Goal: Task Accomplishment & Management: Manage account settings

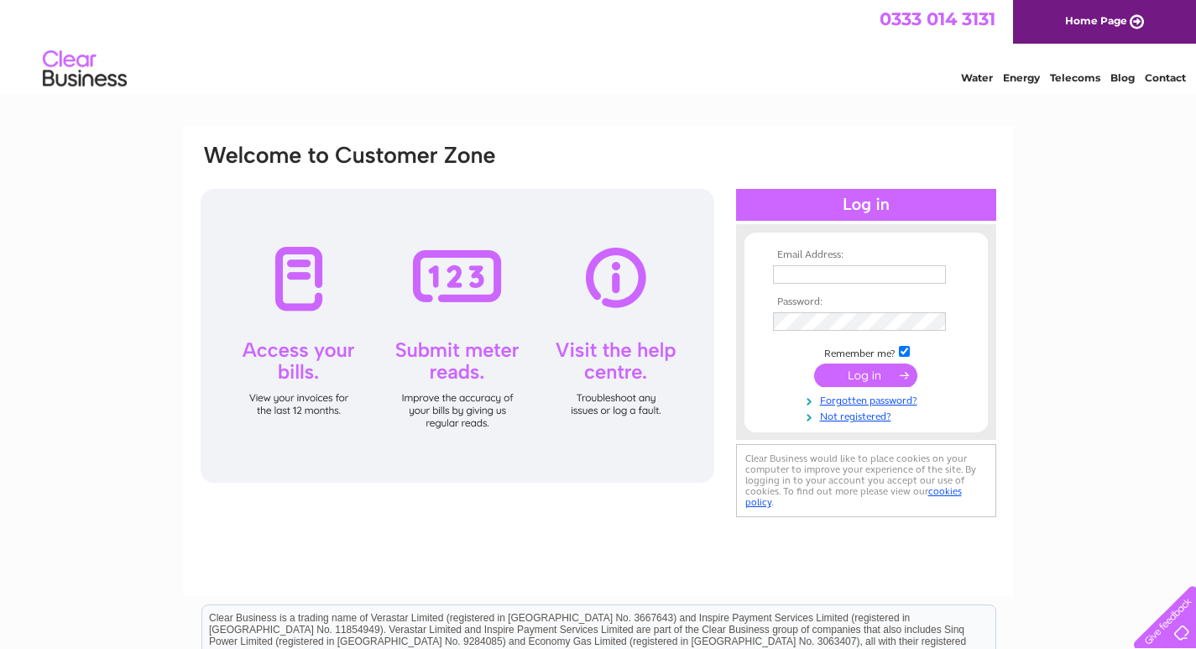
type input "admin@theoldschoolhousehotel.co.uk"
click at [876, 374] on input "submit" at bounding box center [865, 376] width 103 height 24
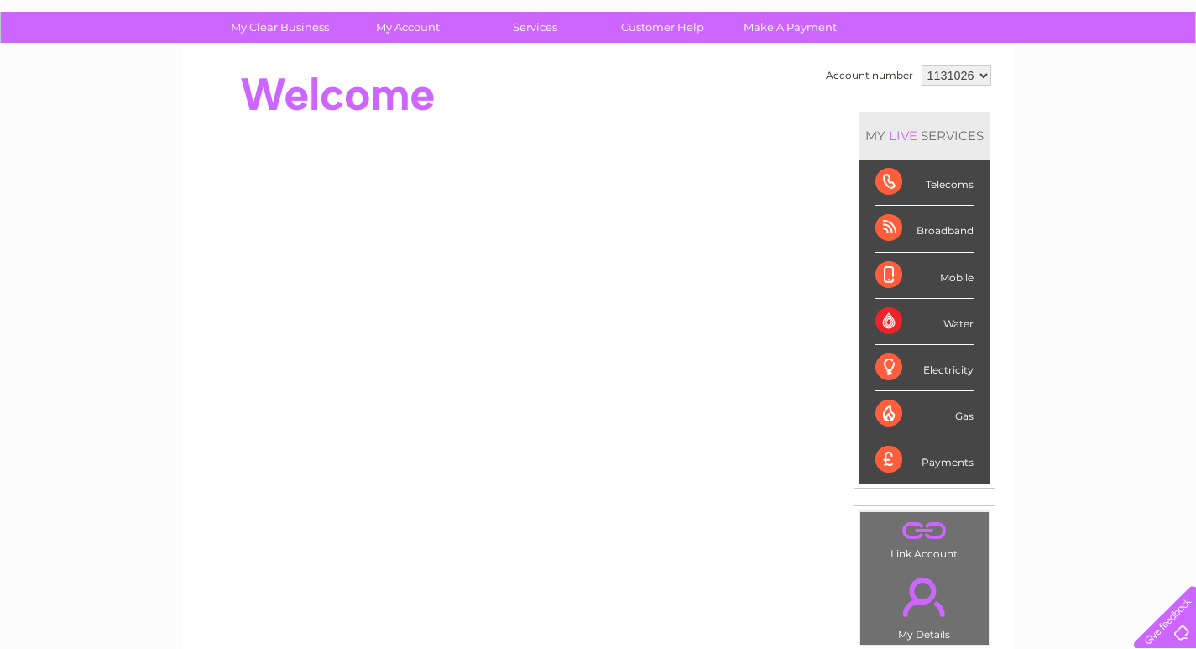
scroll to position [84, 0]
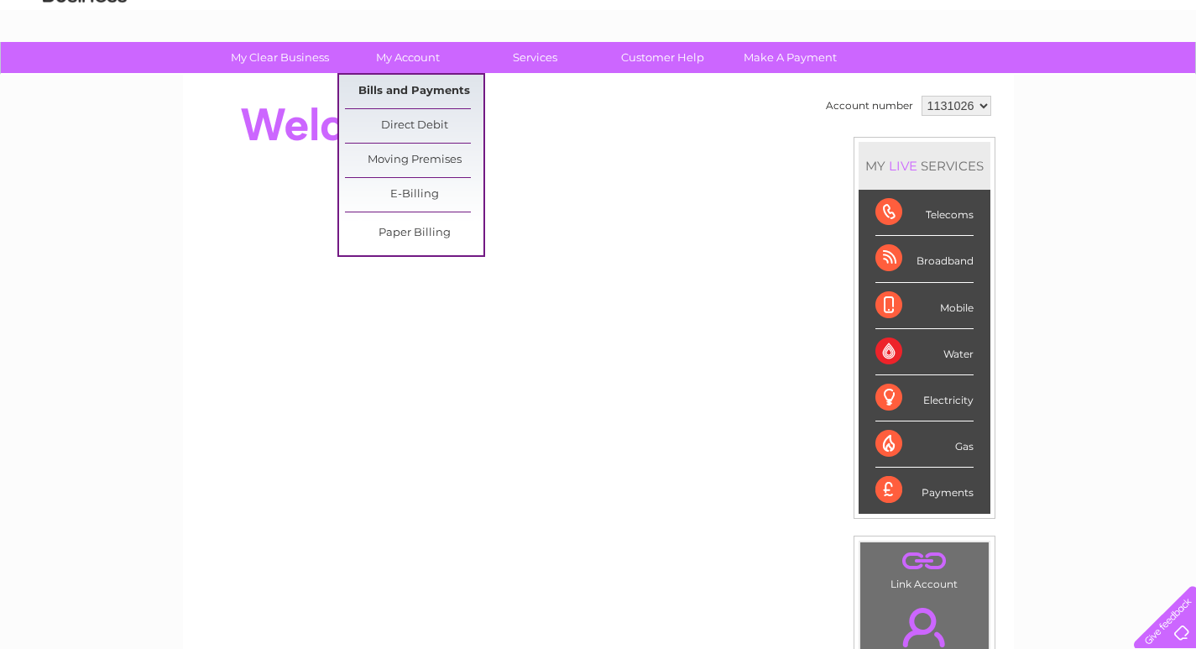
click at [413, 89] on link "Bills and Payments" at bounding box center [414, 92] width 139 height 34
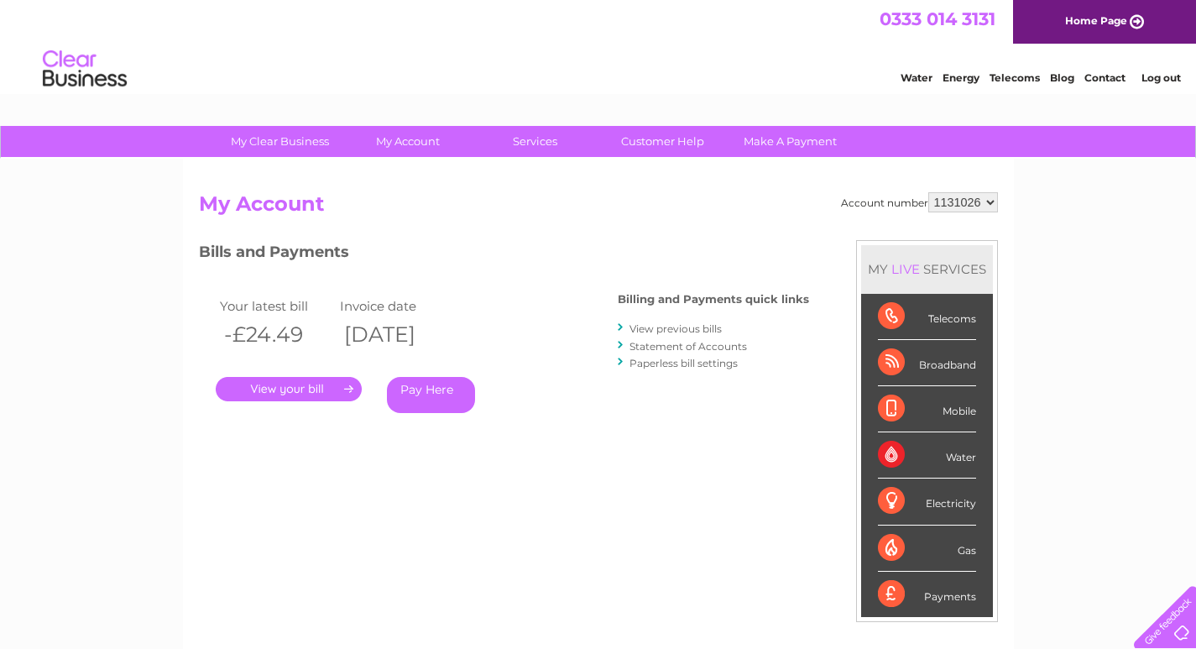
click at [279, 390] on link "." at bounding box center [289, 389] width 146 height 24
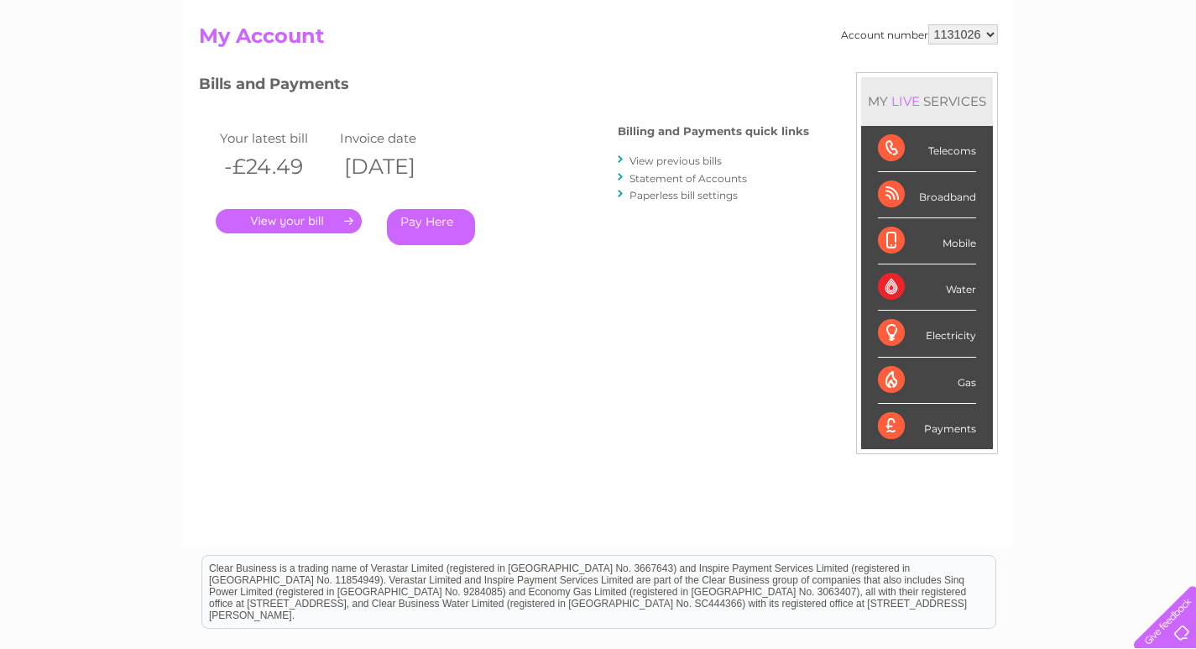
scroll to position [84, 0]
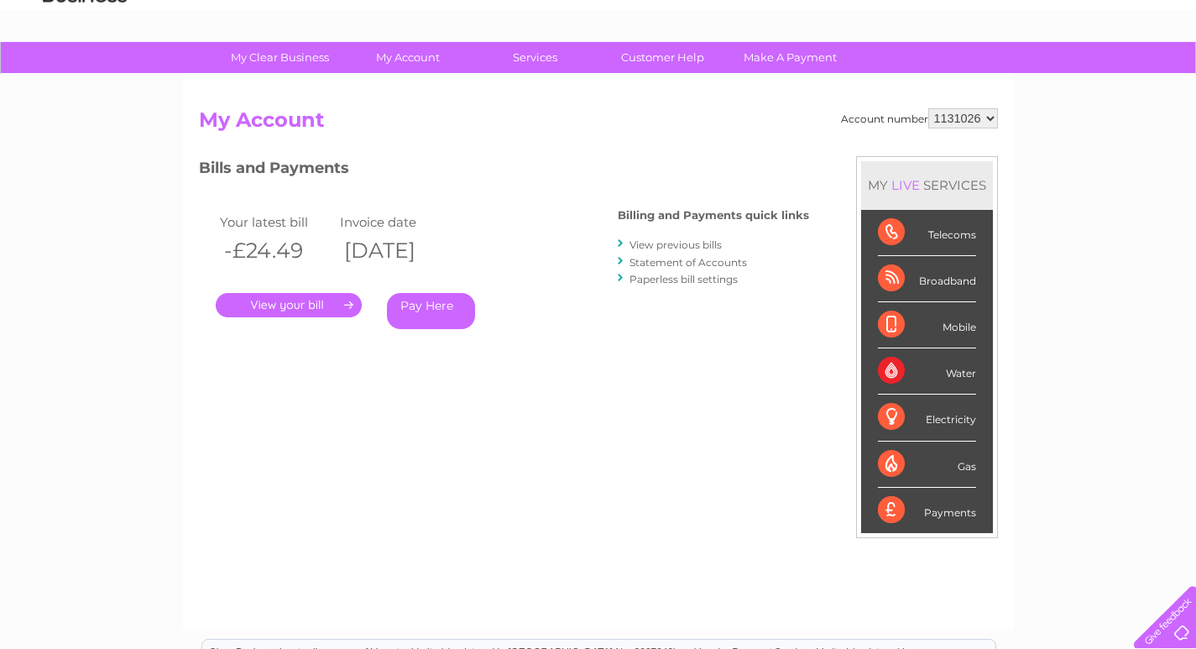
click at [672, 246] on link "View previous bills" at bounding box center [676, 244] width 92 height 13
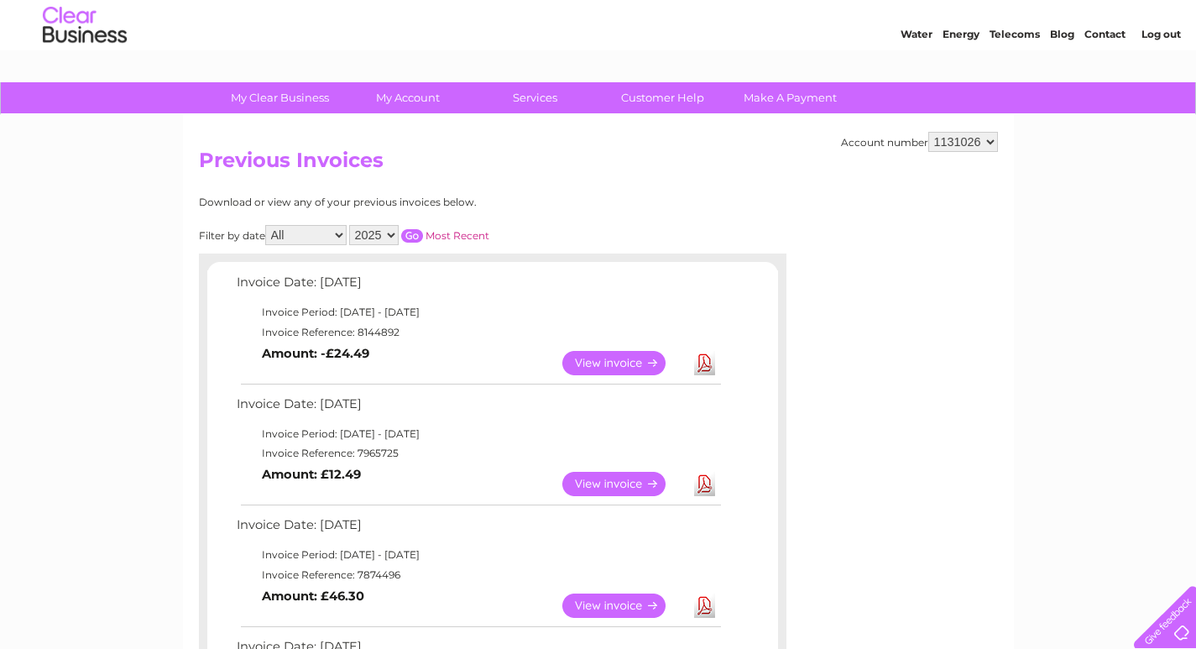
scroll to position [84, 0]
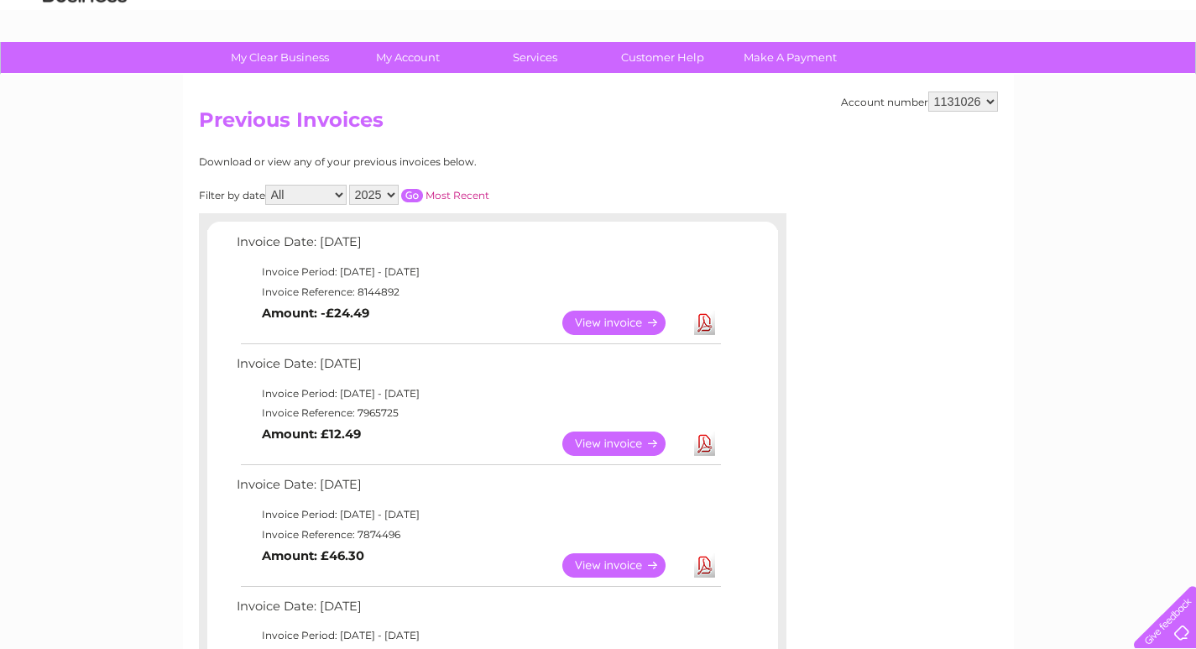
click at [614, 442] on link "View" at bounding box center [623, 444] width 123 height 24
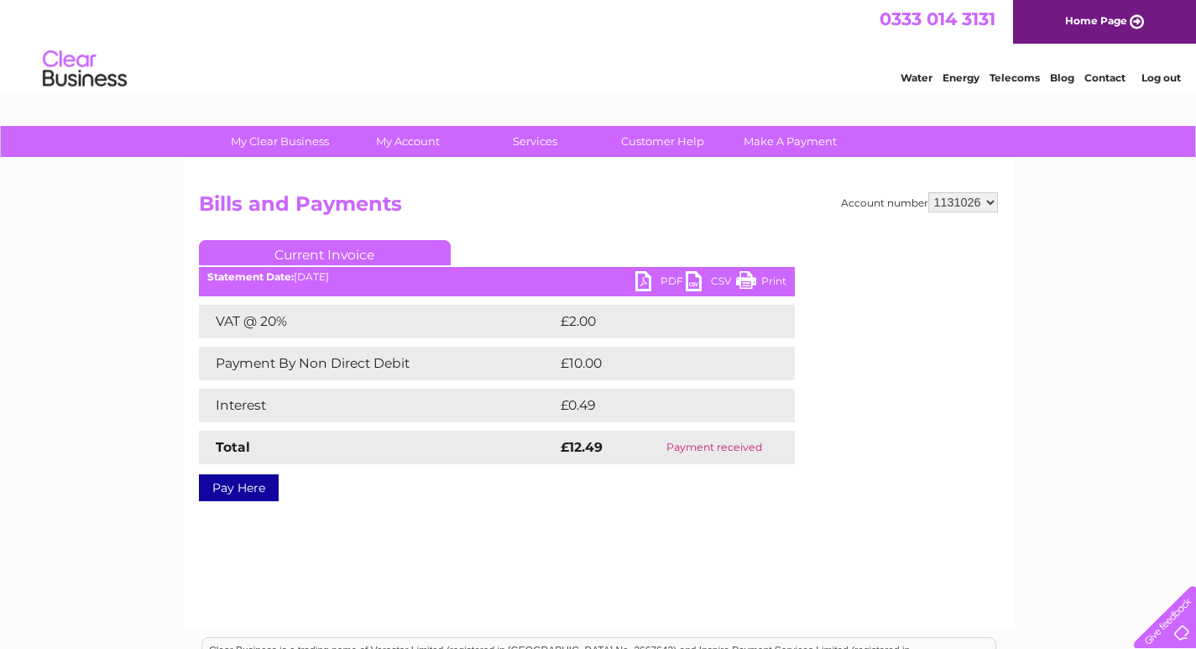
click at [667, 276] on link "PDF" at bounding box center [661, 283] width 50 height 24
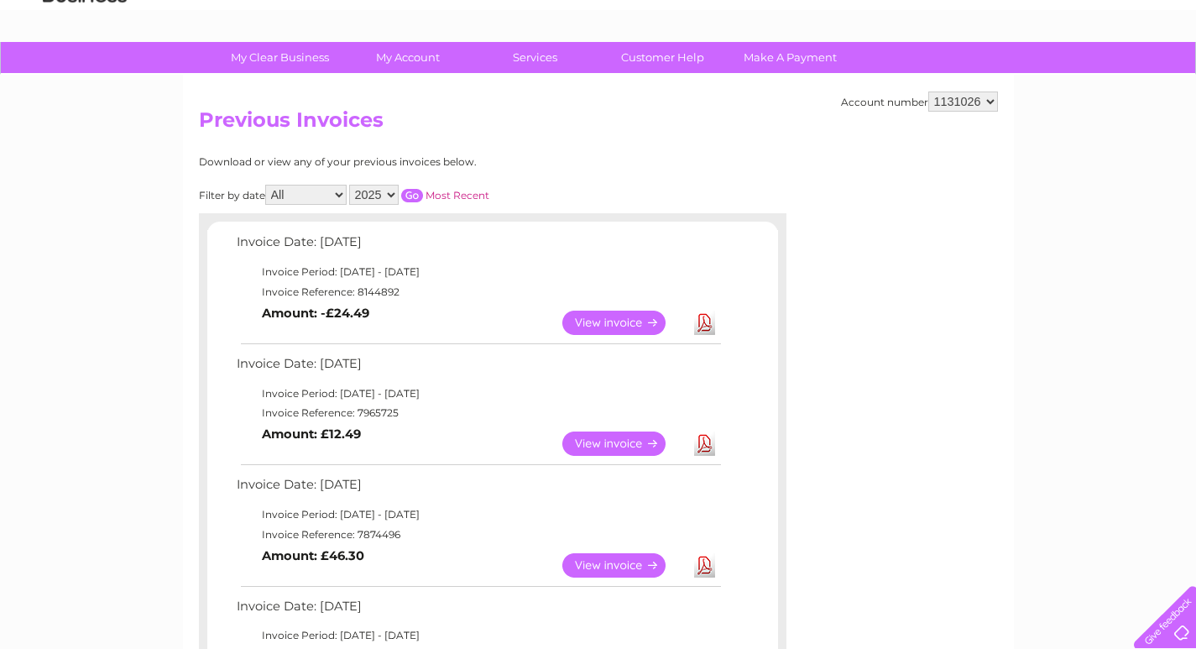
click at [625, 322] on link "View" at bounding box center [623, 323] width 123 height 24
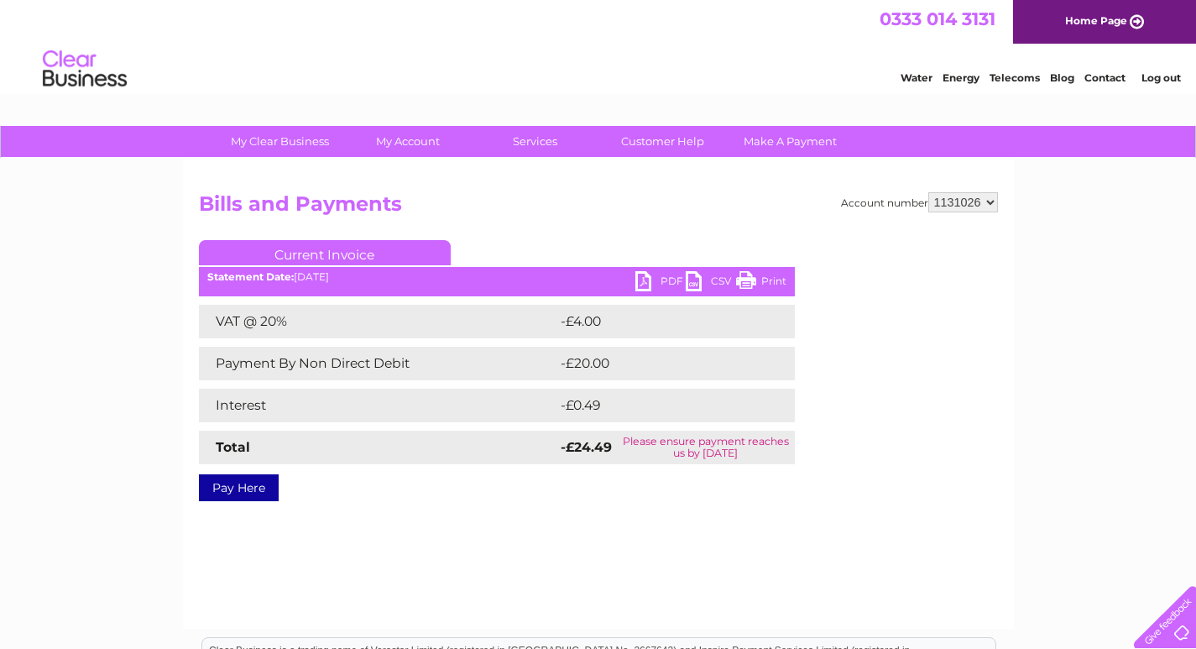
click at [662, 280] on link "PDF" at bounding box center [661, 283] width 50 height 24
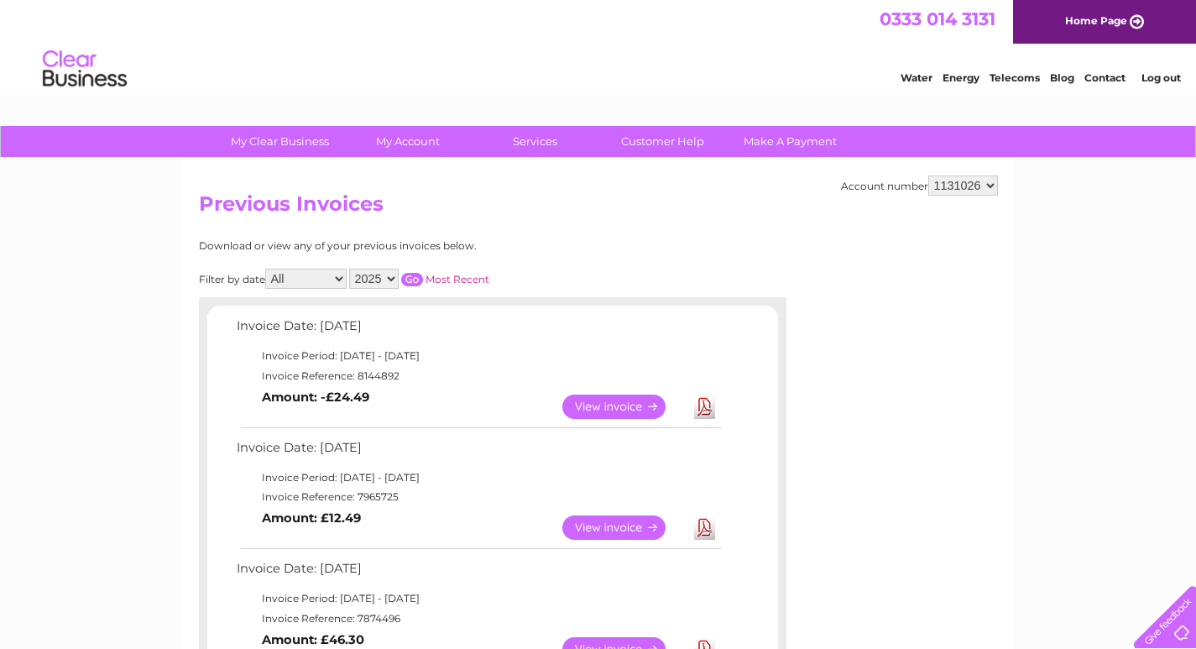
click at [1147, 79] on link "Log out" at bounding box center [1161, 77] width 39 height 13
